Goal: Transaction & Acquisition: Obtain resource

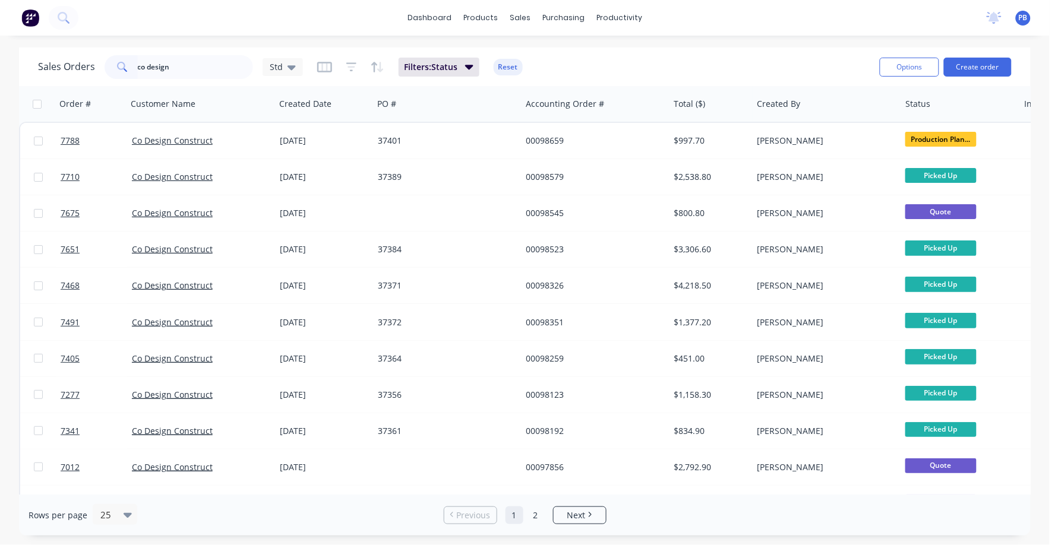
click at [172, 70] on input "co design" at bounding box center [196, 67] width 116 height 24
drag, startPoint x: 0, startPoint y: 0, endPoint x: 115, endPoint y: 68, distance: 133.7
click at [115, 68] on div "co design" at bounding box center [179, 67] width 149 height 24
type input "ausgrid"
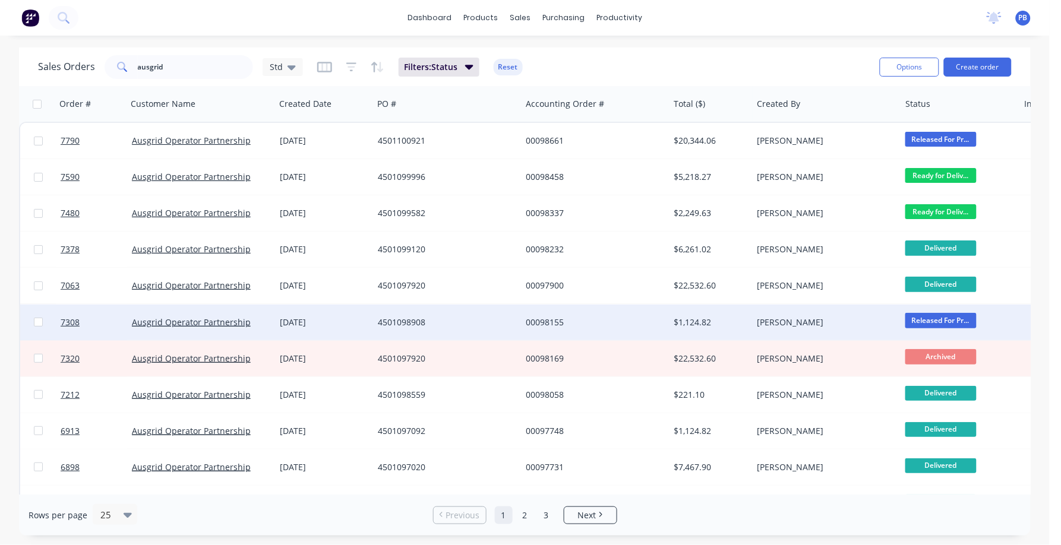
click at [940, 321] on span "Released For Pr..." at bounding box center [940, 320] width 71 height 15
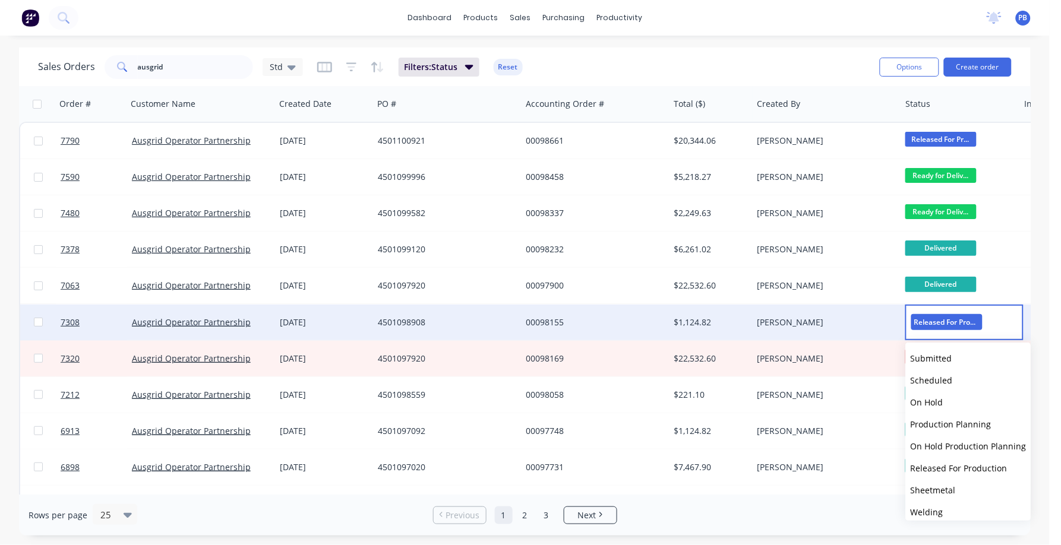
click at [705, 318] on div "$1,124.82" at bounding box center [709, 323] width 70 height 12
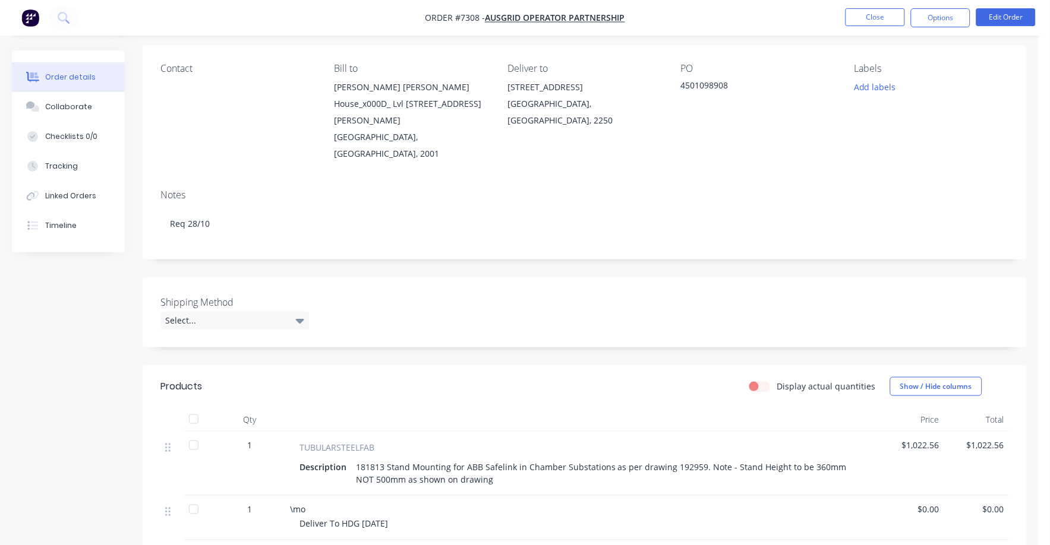
scroll to position [148, 0]
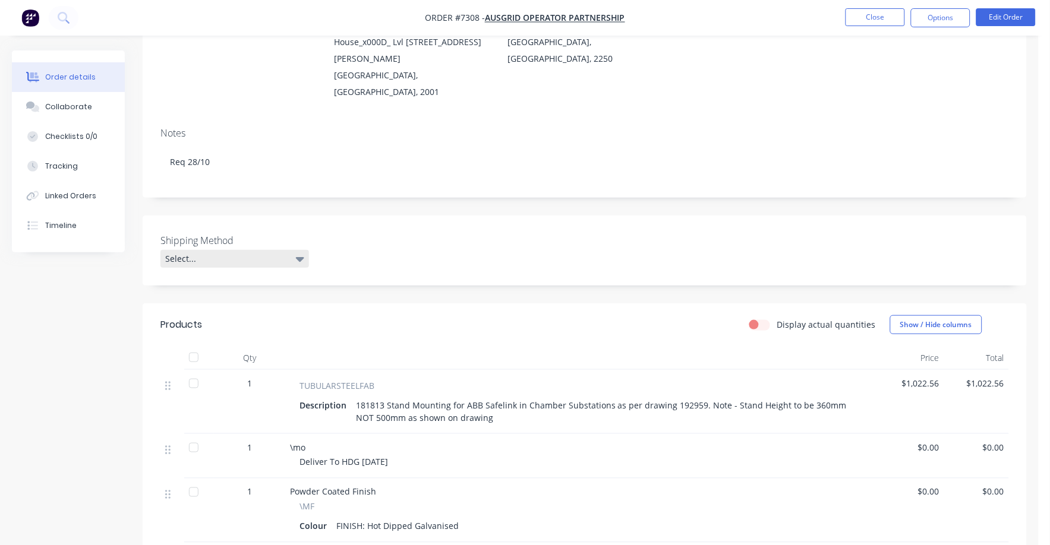
click at [298, 252] on icon at bounding box center [300, 258] width 8 height 13
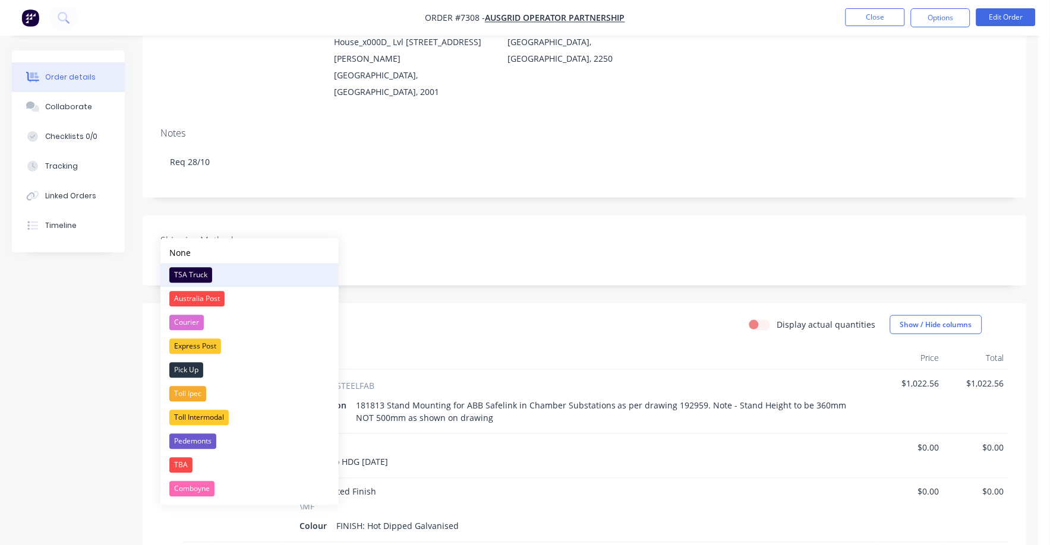
click at [178, 270] on div "TSA Truck" at bounding box center [190, 275] width 43 height 15
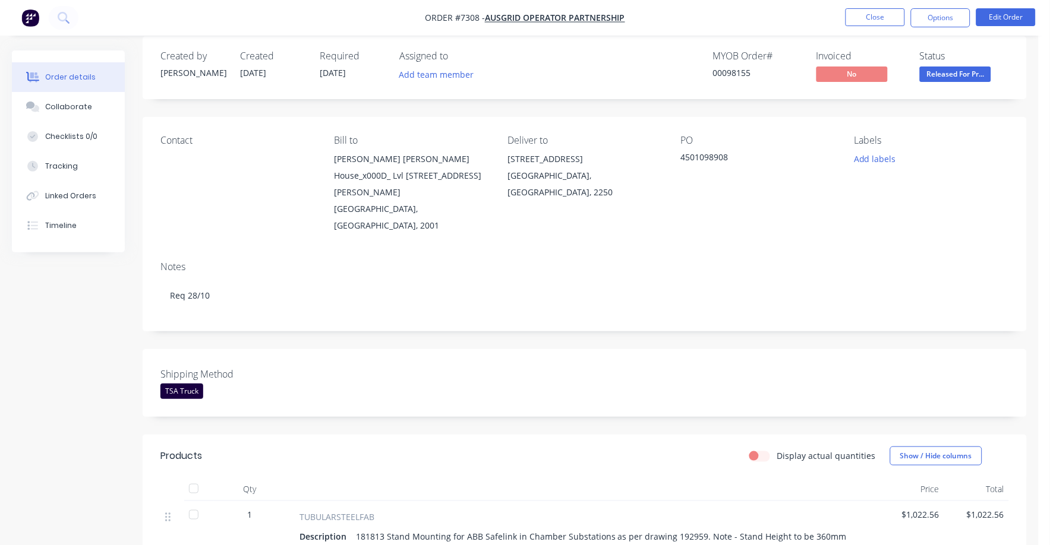
scroll to position [0, 0]
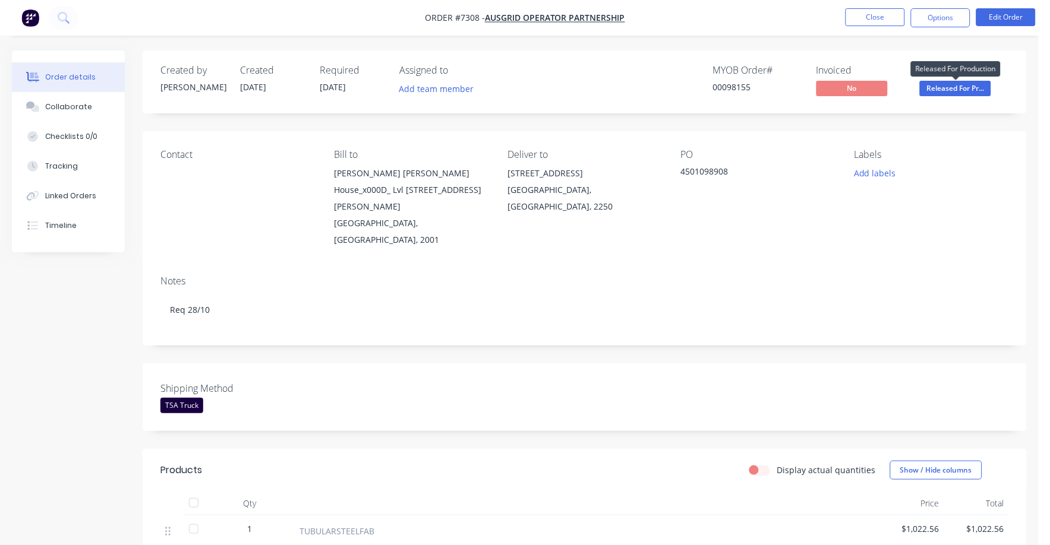
click at [959, 91] on span "Released For Pr..." at bounding box center [955, 88] width 71 height 15
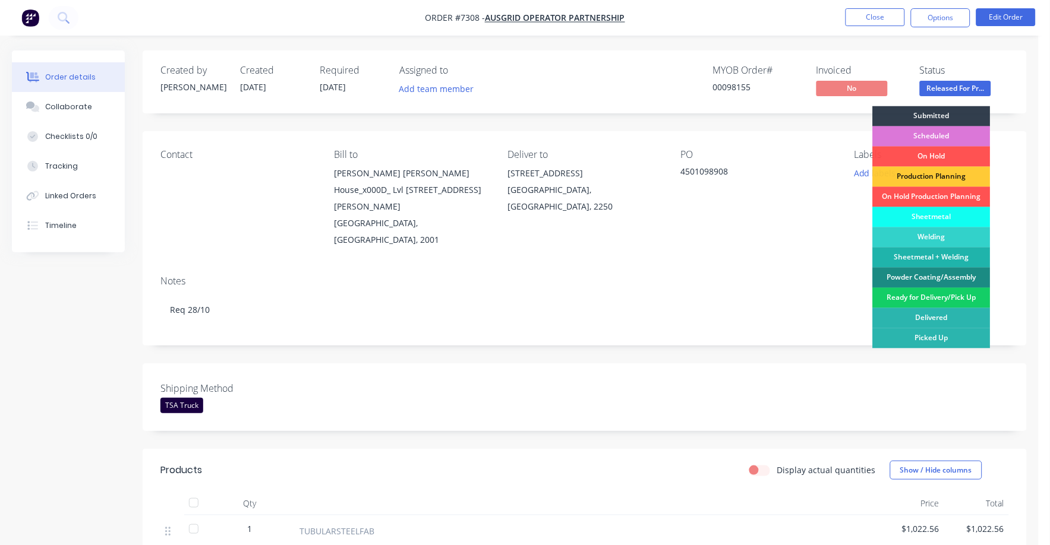
click at [927, 294] on div "Ready for Delivery/Pick Up" at bounding box center [932, 298] width 118 height 20
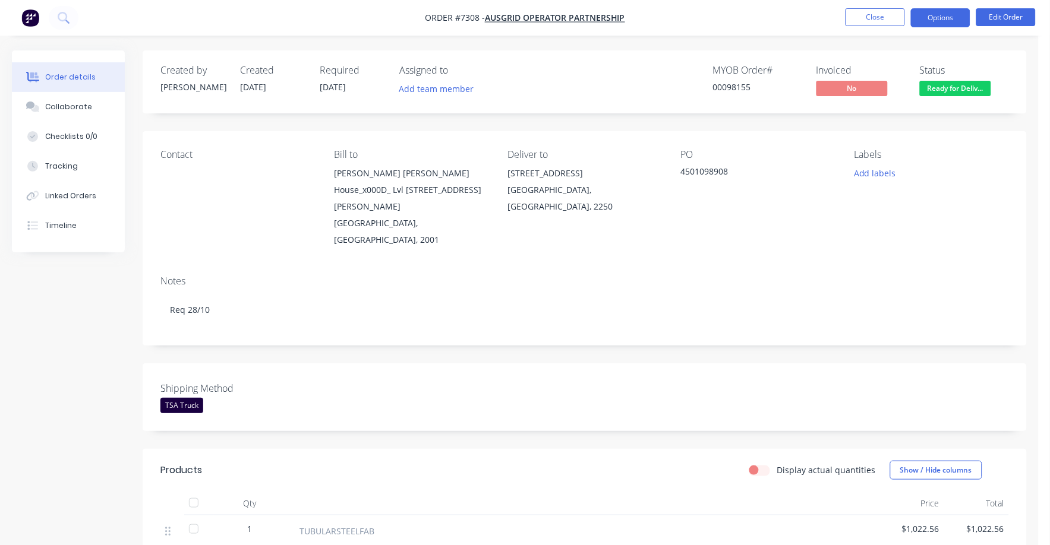
click at [940, 14] on button "Options" at bounding box center [940, 17] width 59 height 19
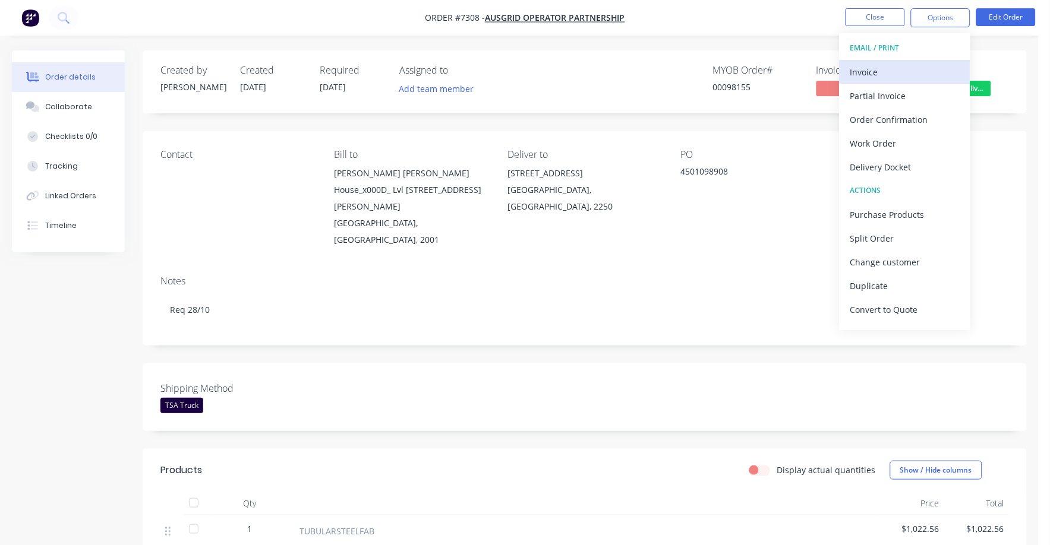
click at [869, 74] on div "Invoice" at bounding box center [904, 72] width 109 height 17
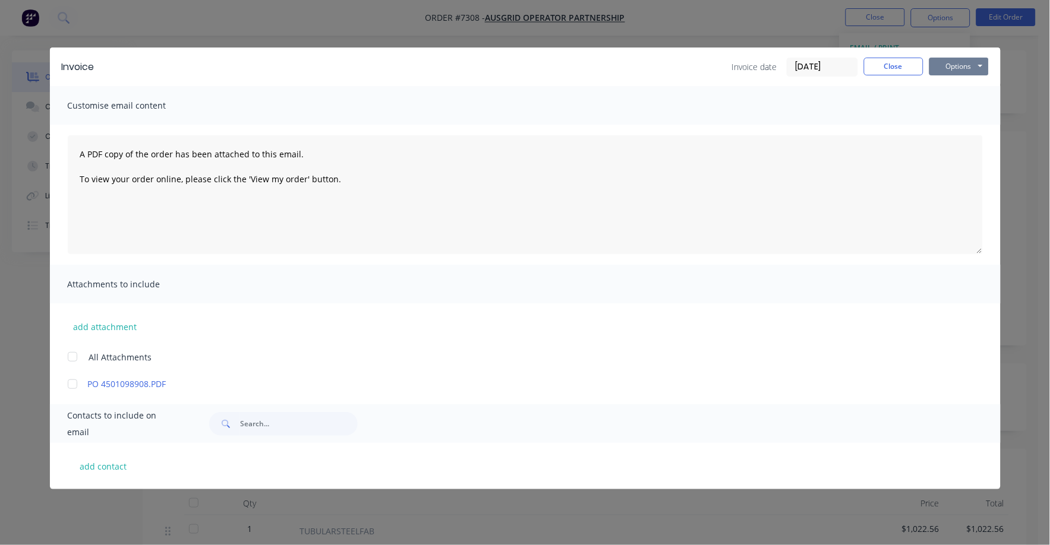
click at [967, 66] on button "Options" at bounding box center [958, 67] width 59 height 18
click at [956, 109] on button "Print" at bounding box center [967, 107] width 76 height 20
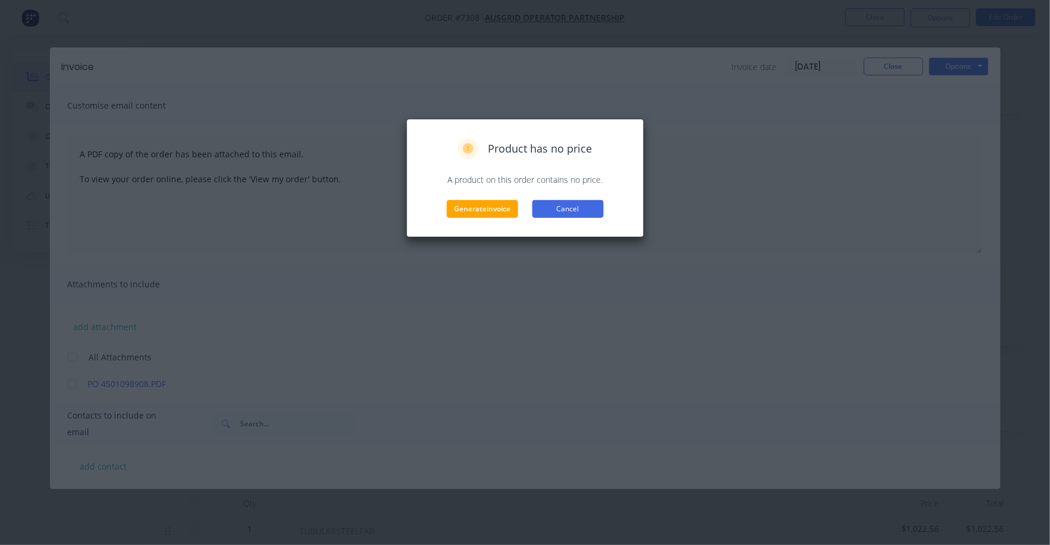
click at [578, 209] on button "Cancel" at bounding box center [567, 209] width 71 height 18
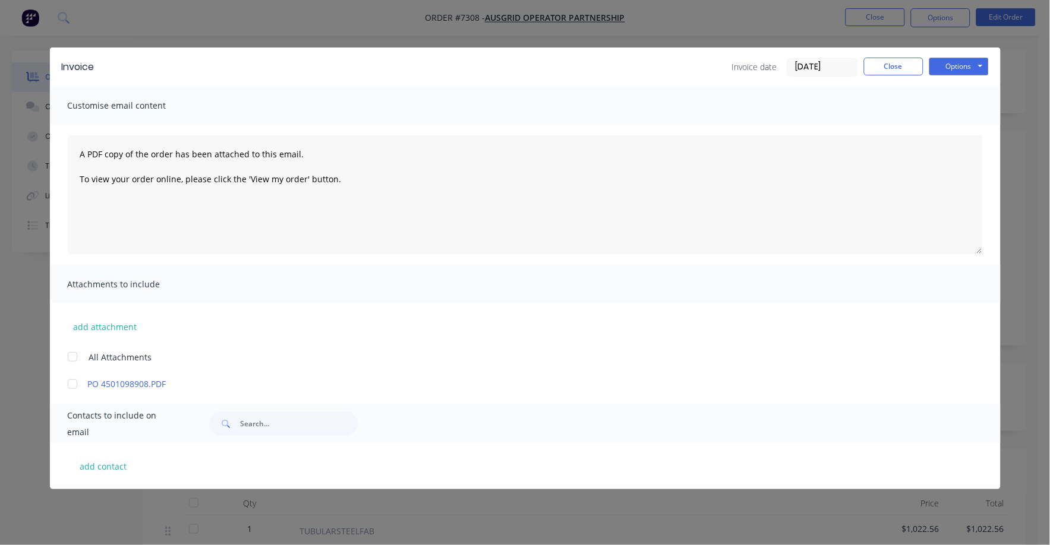
click at [804, 64] on input "[DATE]" at bounding box center [822, 67] width 70 height 18
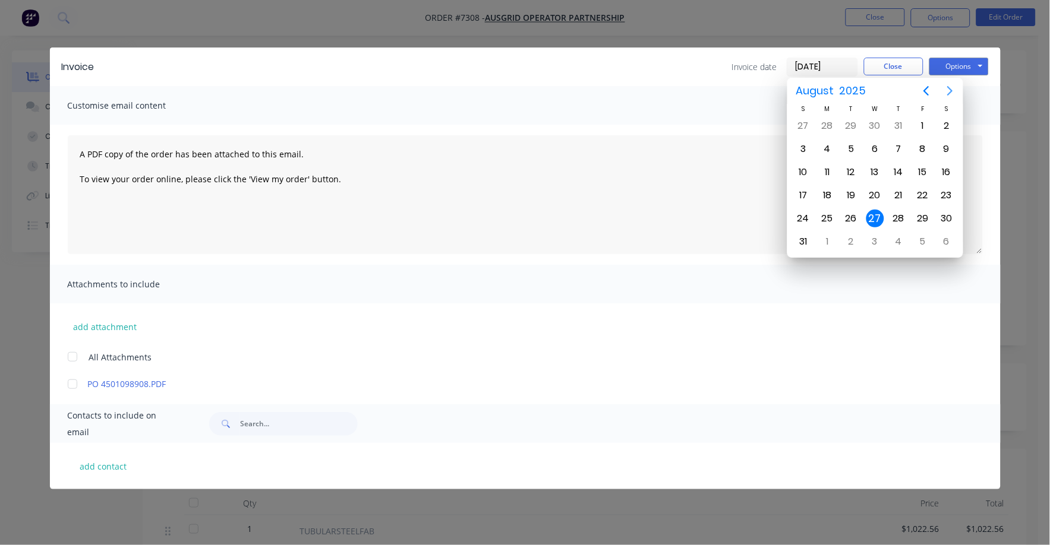
click at [949, 89] on icon "Next page" at bounding box center [950, 91] width 14 height 14
click at [821, 122] on div "1" at bounding box center [827, 126] width 18 height 18
type input "[DATE]"
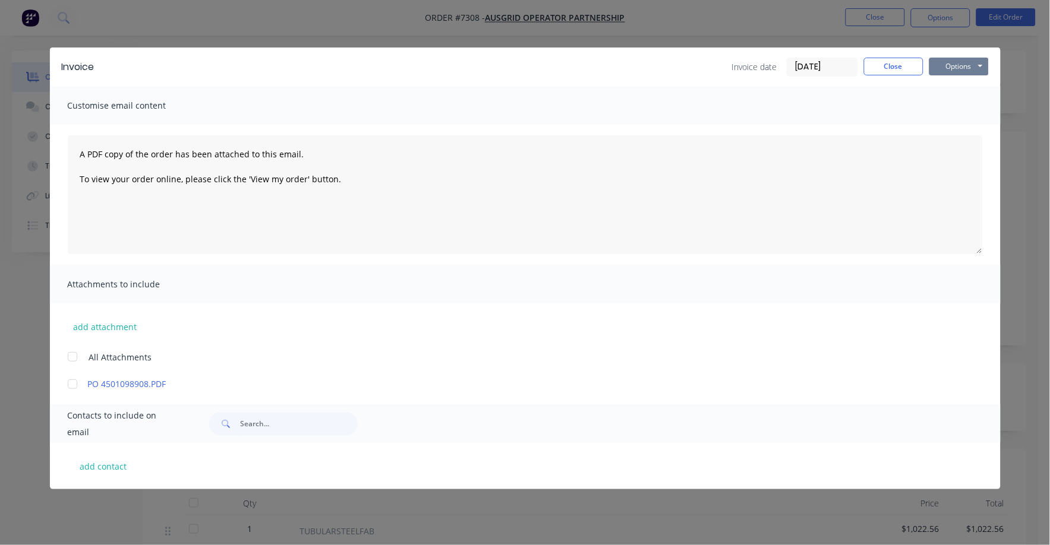
click at [955, 66] on button "Options" at bounding box center [958, 67] width 59 height 18
click at [954, 106] on button "Print" at bounding box center [967, 107] width 76 height 20
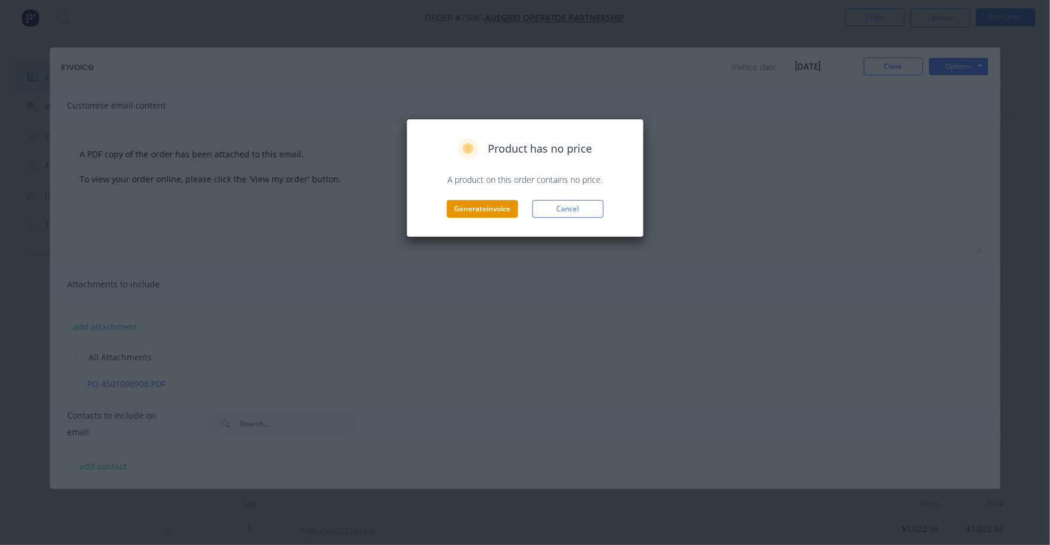
click at [493, 209] on button "Generate invoice" at bounding box center [482, 209] width 71 height 18
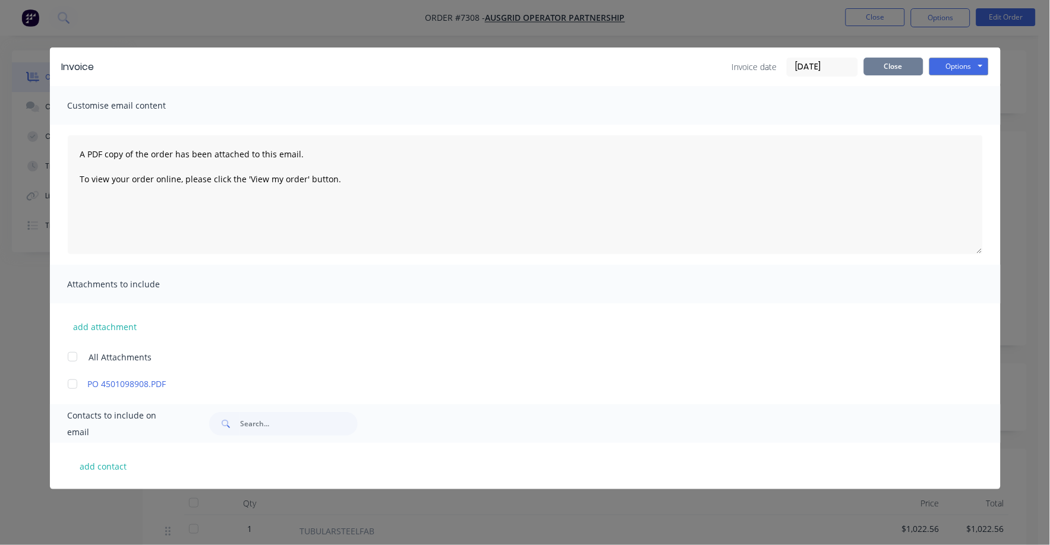
click at [892, 64] on button "Close" at bounding box center [893, 67] width 59 height 18
